Goal: Task Accomplishment & Management: Complete application form

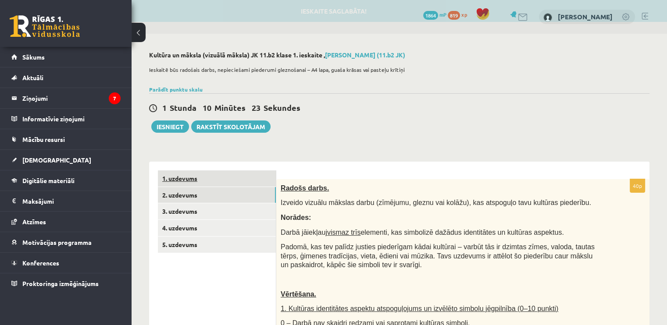
click at [188, 178] on link "1. uzdevums" at bounding box center [217, 179] width 118 height 16
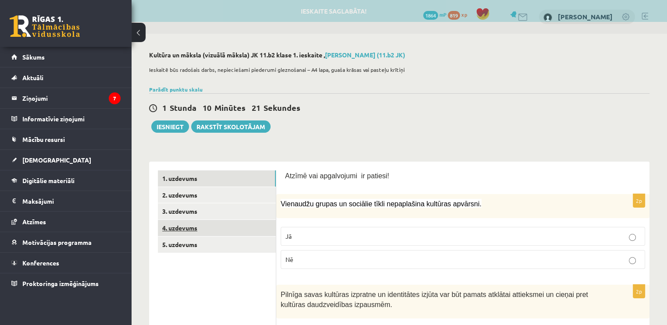
click at [200, 224] on link "4. uzdevums" at bounding box center [217, 228] width 118 height 16
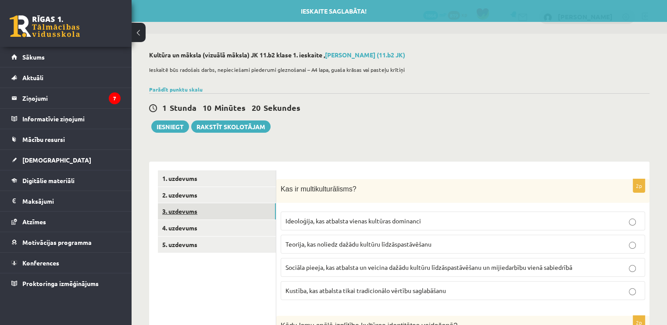
click at [180, 207] on link "3. uzdevums" at bounding box center [217, 211] width 118 height 16
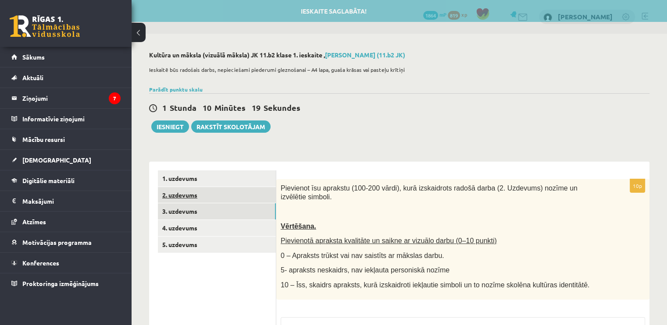
click at [186, 194] on link "2. uzdevums" at bounding box center [217, 195] width 118 height 16
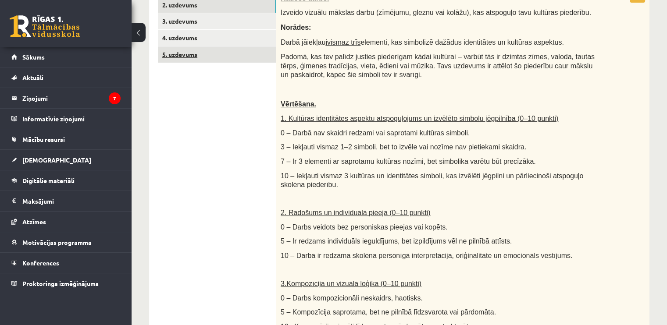
scroll to position [175, 0]
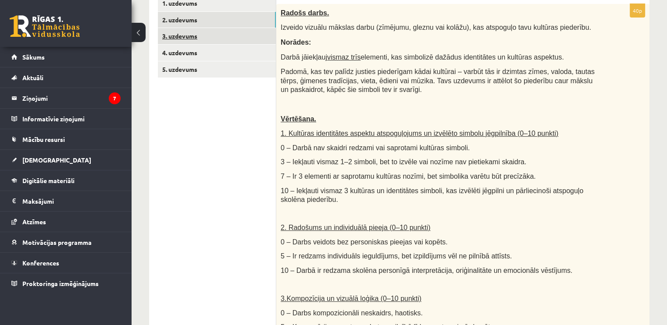
click at [184, 33] on link "3. uzdevums" at bounding box center [217, 36] width 118 height 16
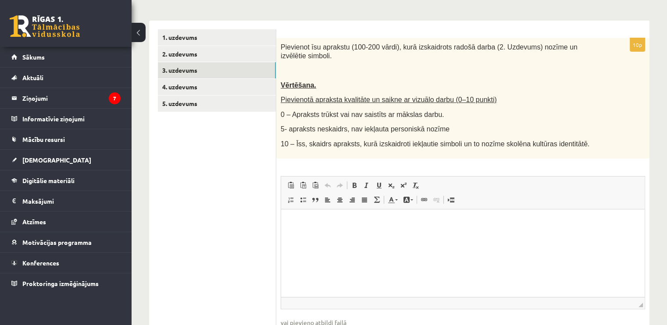
scroll to position [132, 0]
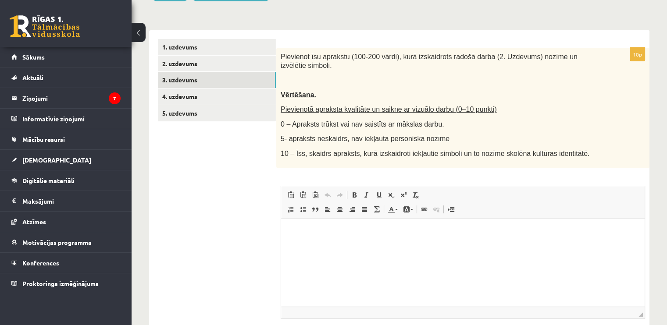
click at [304, 233] on p "Editor, wiswyg-editor-user-answer-47433884740960" at bounding box center [463, 232] width 346 height 9
click at [181, 96] on link "4. uzdevums" at bounding box center [217, 97] width 118 height 16
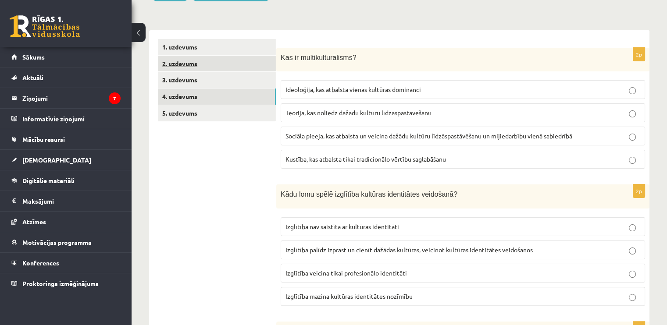
click at [195, 58] on link "2. uzdevums" at bounding box center [217, 64] width 118 height 16
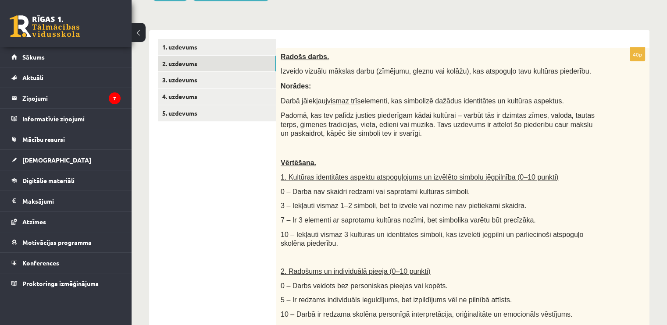
scroll to position [0, 0]
click at [186, 81] on link "3. uzdevums" at bounding box center [217, 80] width 118 height 16
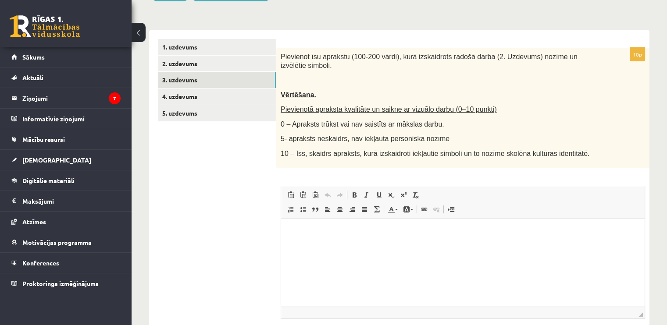
click at [313, 228] on p "Editor, wiswyg-editor-user-answer-47433943416780" at bounding box center [463, 232] width 346 height 9
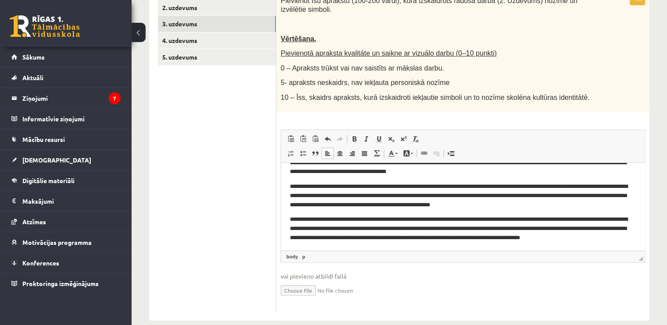
scroll to position [191, 0]
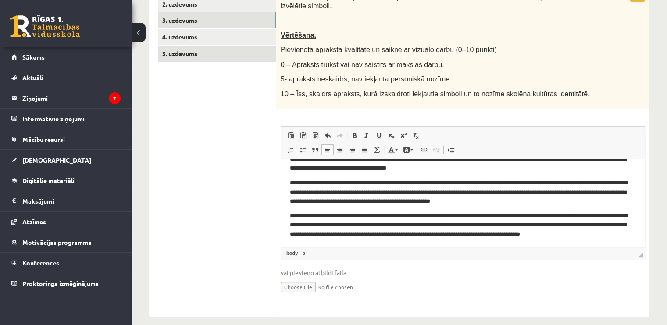
click at [193, 55] on link "5. uzdevums" at bounding box center [217, 54] width 118 height 16
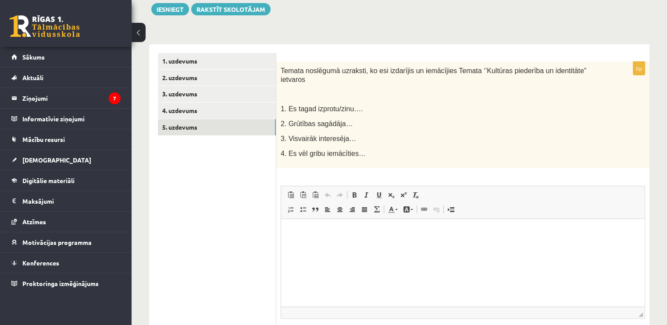
scroll to position [133, 0]
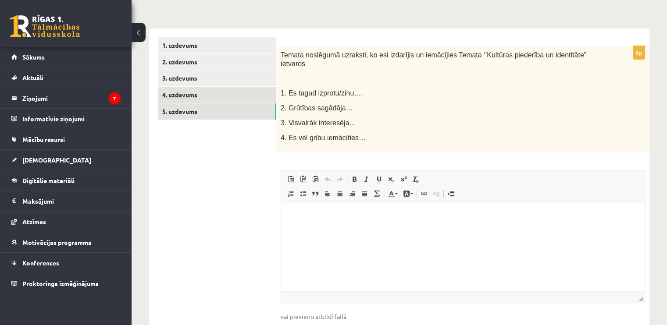
click at [178, 93] on link "4. uzdevums" at bounding box center [217, 95] width 118 height 16
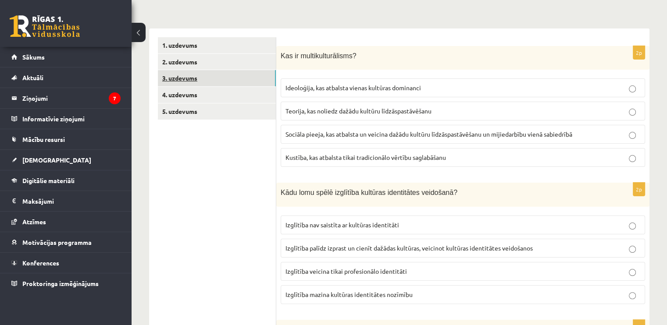
click at [186, 75] on link "3. uzdevums" at bounding box center [217, 78] width 118 height 16
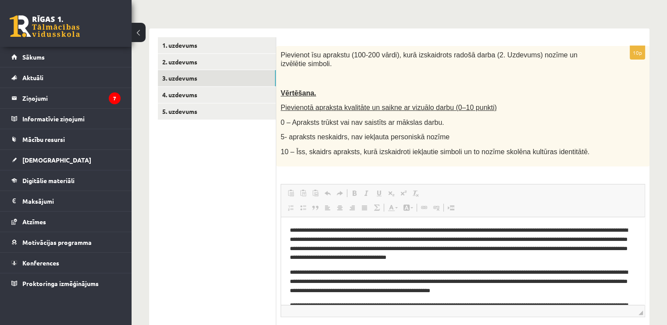
scroll to position [0, 0]
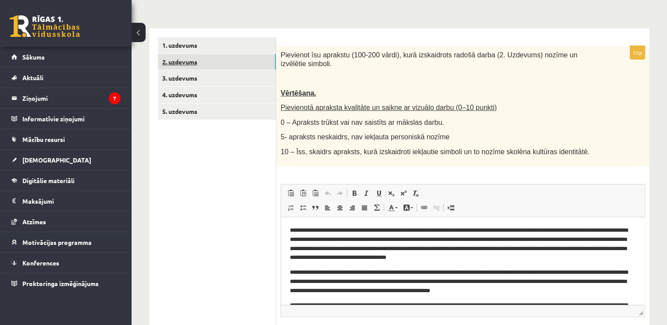
click at [180, 63] on link "2. uzdevums" at bounding box center [217, 62] width 118 height 16
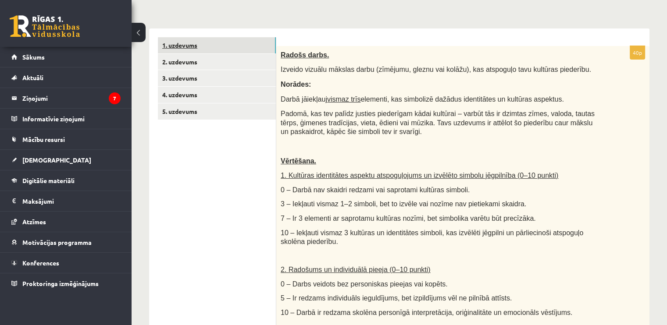
click at [192, 45] on link "1. uzdevums" at bounding box center [217, 45] width 118 height 16
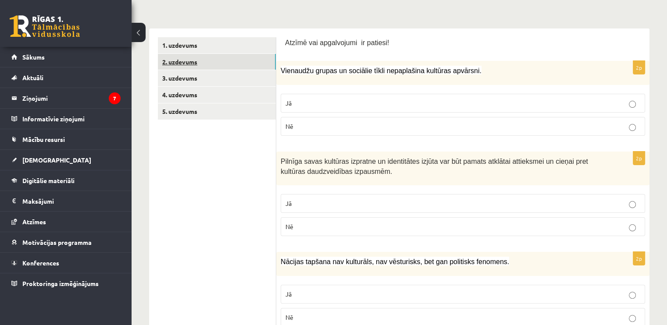
click at [181, 61] on link "2. uzdevums" at bounding box center [217, 62] width 118 height 16
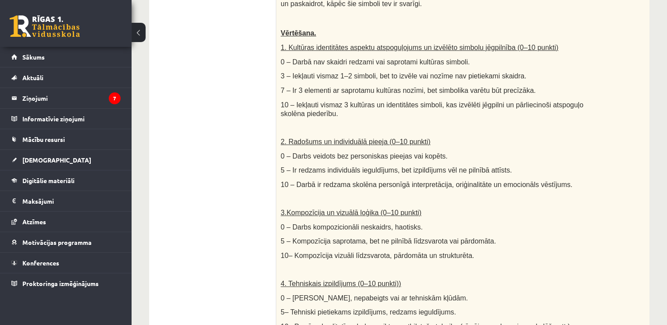
scroll to position [177, 0]
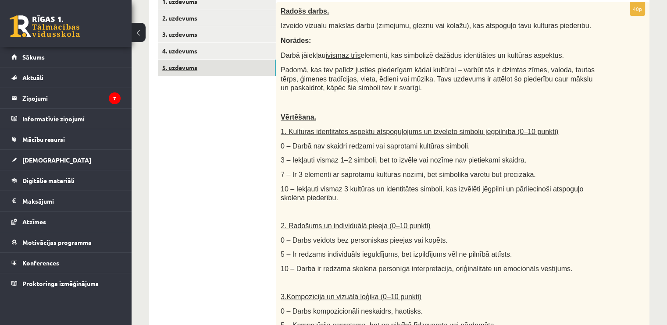
click at [185, 70] on link "5. uzdevums" at bounding box center [217, 68] width 118 height 16
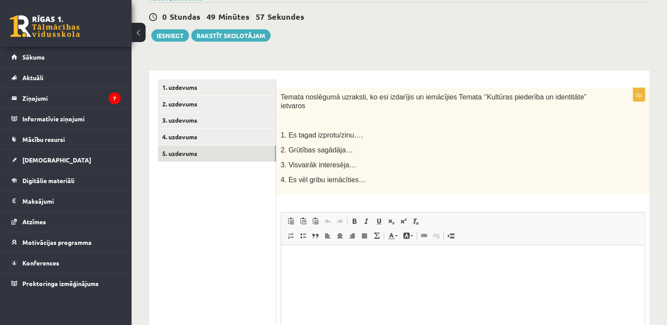
scroll to position [89, 0]
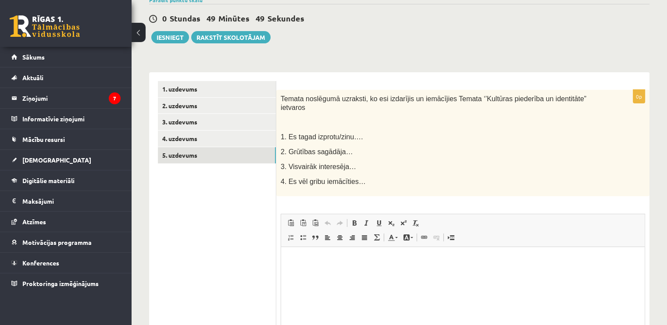
click at [318, 263] on p "Editor, wiswyg-editor-user-answer-47433986871320" at bounding box center [463, 260] width 346 height 9
click at [354, 261] on p "**********" at bounding box center [463, 260] width 346 height 9
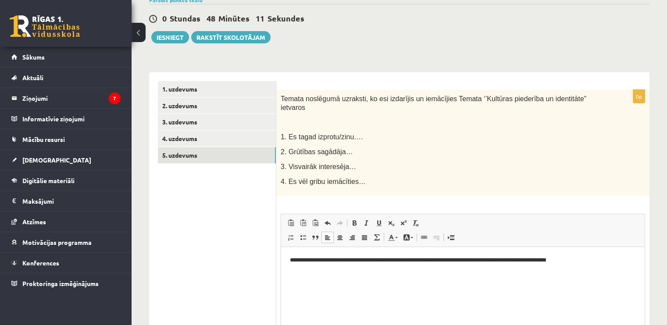
click at [518, 260] on p "**********" at bounding box center [463, 260] width 346 height 9
click at [579, 257] on p "**********" at bounding box center [463, 260] width 346 height 9
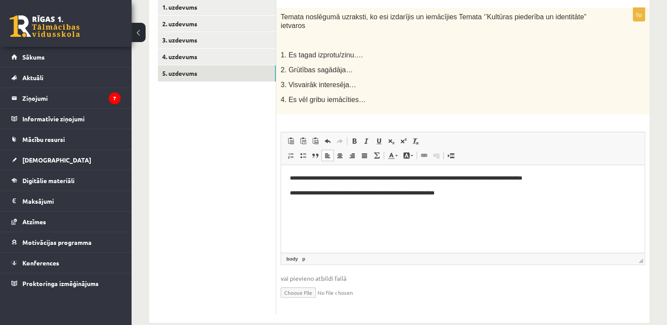
scroll to position [177, 0]
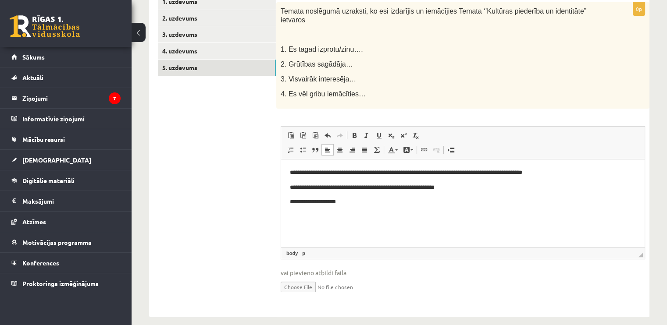
click at [313, 203] on p "**********" at bounding box center [463, 201] width 346 height 9
click at [343, 207] on p "**********" at bounding box center [463, 201] width 346 height 9
click at [289, 200] on html "**********" at bounding box center [463, 194] width 364 height 71
click at [306, 214] on p "Editor, wiswyg-editor-user-answer-47433986871320" at bounding box center [463, 216] width 346 height 9
click at [360, 203] on p "**********" at bounding box center [463, 201] width 346 height 9
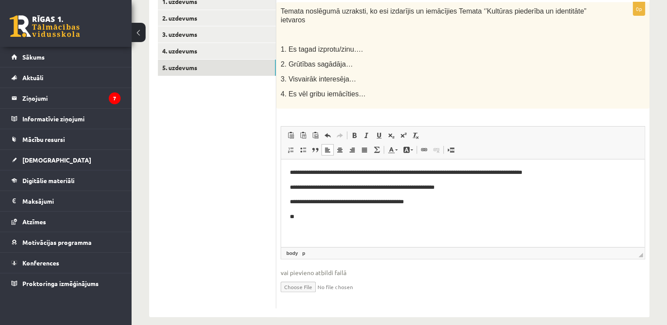
click at [363, 211] on body "**********" at bounding box center [463, 195] width 346 height 54
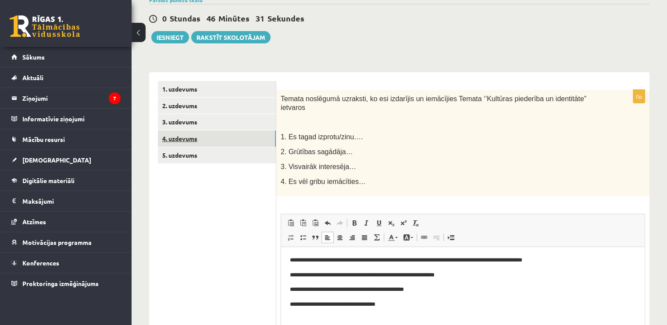
click at [183, 140] on link "4. uzdevums" at bounding box center [217, 139] width 118 height 16
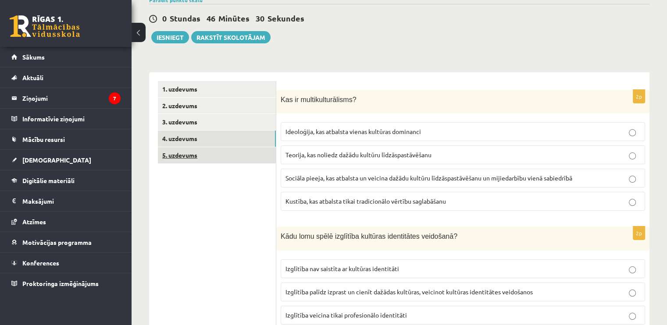
click at [193, 157] on link "5. uzdevums" at bounding box center [217, 155] width 118 height 16
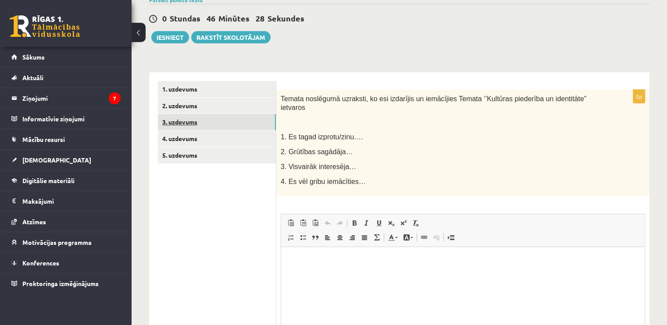
click at [186, 122] on link "3. uzdevums" at bounding box center [217, 122] width 118 height 16
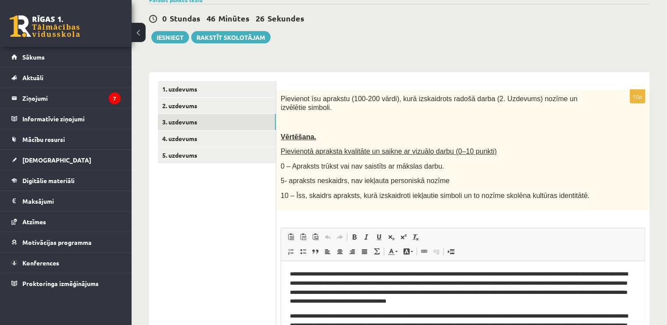
scroll to position [0, 0]
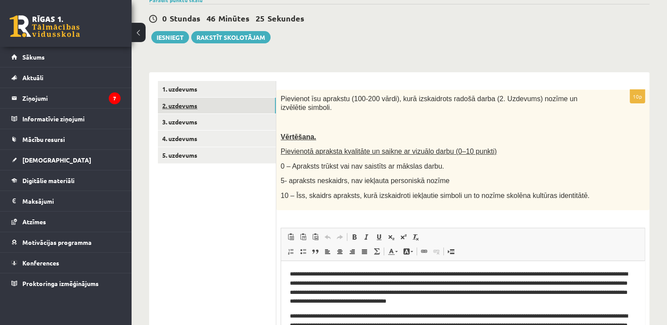
click at [180, 103] on link "2. uzdevums" at bounding box center [217, 106] width 118 height 16
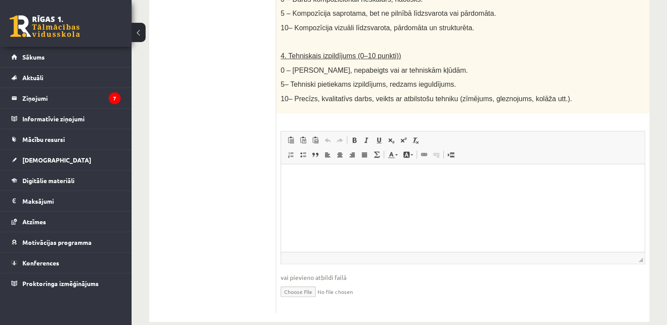
scroll to position [503, 0]
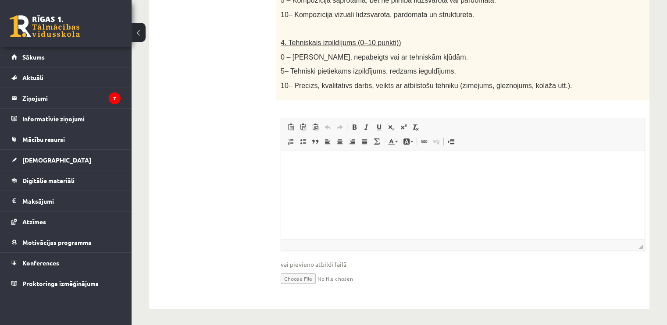
click at [306, 278] on input "file" at bounding box center [463, 278] width 364 height 18
type input "**********"
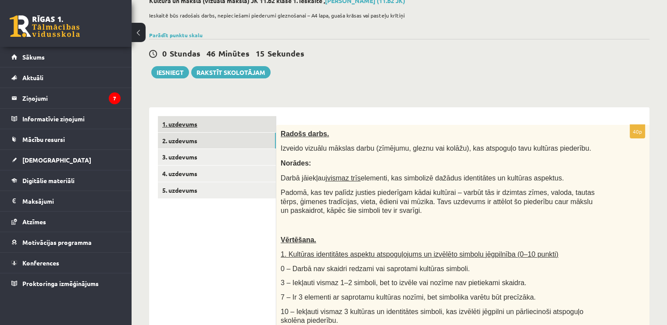
scroll to position [0, 0]
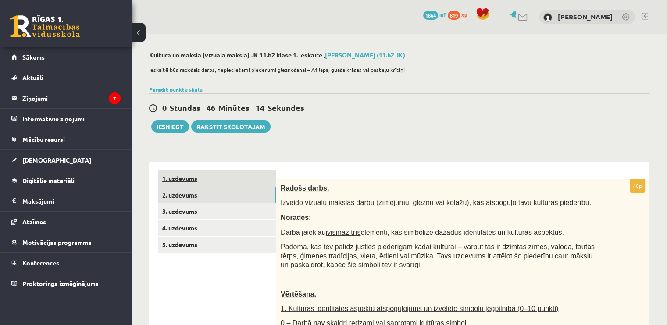
click at [182, 179] on link "1. uzdevums" at bounding box center [217, 179] width 118 height 16
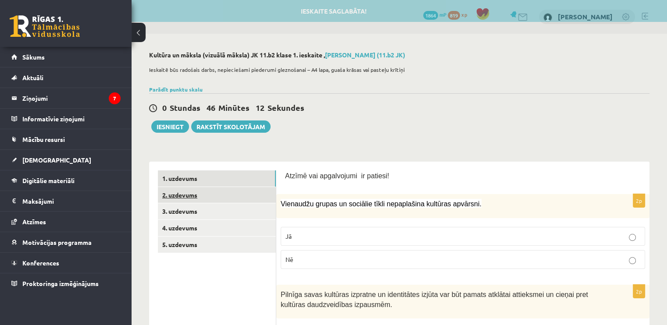
click at [182, 191] on link "2. uzdevums" at bounding box center [217, 195] width 118 height 16
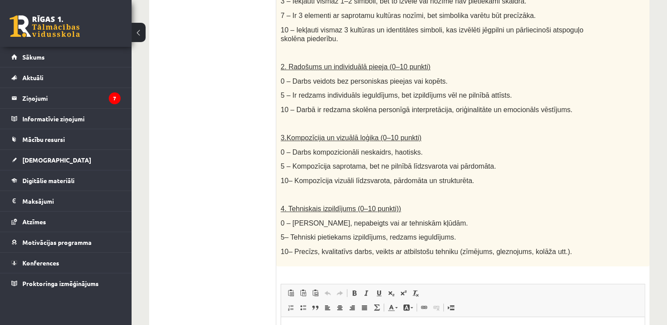
scroll to position [512, 0]
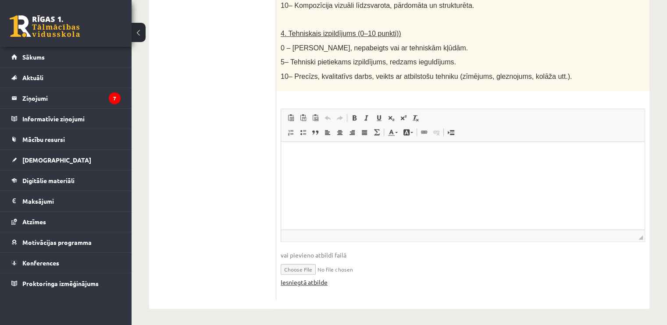
click at [316, 280] on link "Iesniegtā atbilde" at bounding box center [304, 282] width 47 height 9
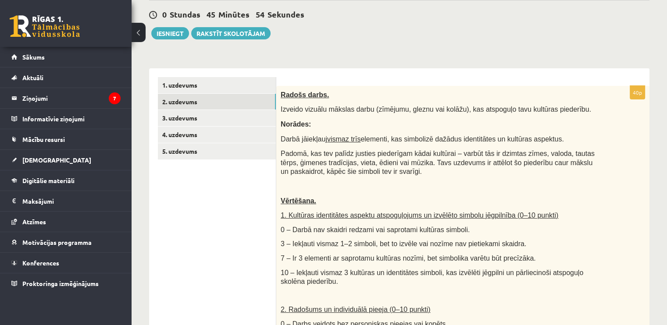
scroll to position [29, 0]
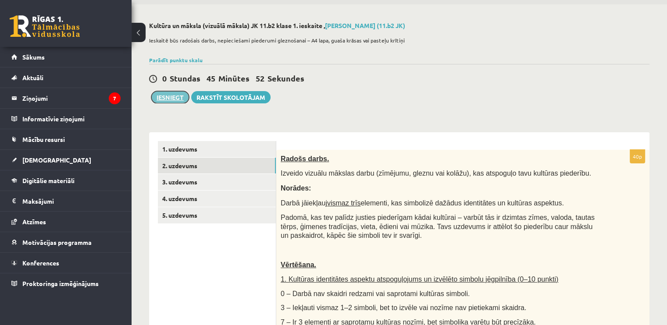
click at [168, 100] on button "Iesniegt" at bounding box center [170, 97] width 38 height 12
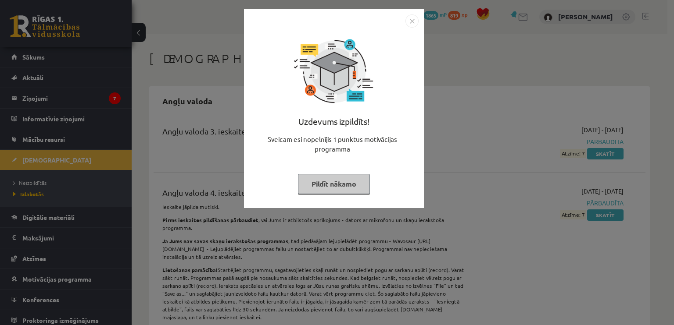
click at [338, 182] on button "Pildīt nākamo" at bounding box center [334, 184] width 72 height 20
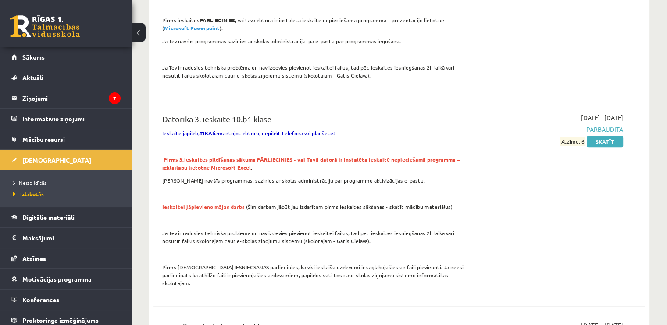
scroll to position [1009, 0]
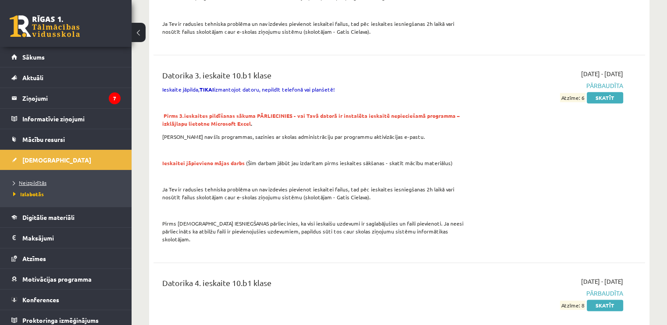
click at [37, 182] on span "Neizpildītās" at bounding box center [29, 182] width 33 height 7
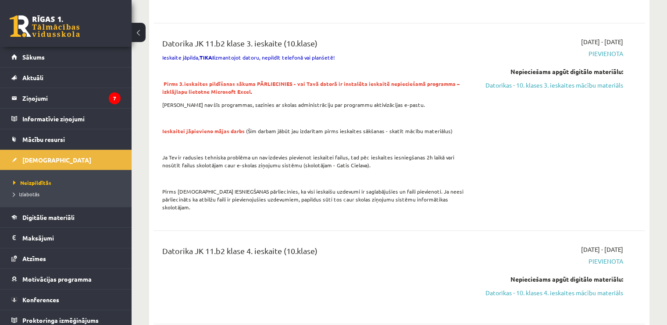
scroll to position [614, 0]
